Goal: Task Accomplishment & Management: Manage account settings

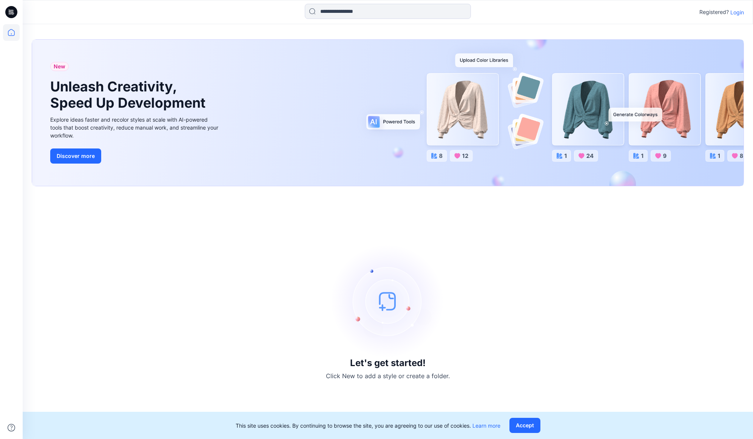
click at [741, 11] on p "Login" at bounding box center [737, 12] width 14 height 8
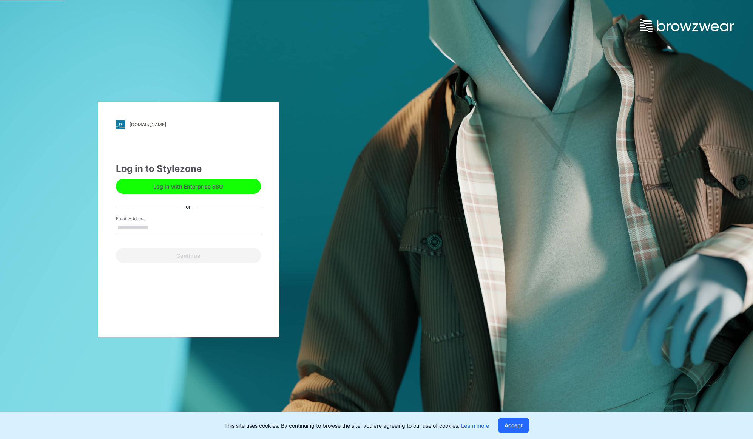
click at [170, 225] on input "Email Address" at bounding box center [188, 227] width 145 height 11
type input "**********"
click at [191, 256] on button "Continue" at bounding box center [188, 255] width 145 height 15
